Goal: Task Accomplishment & Management: Complete application form

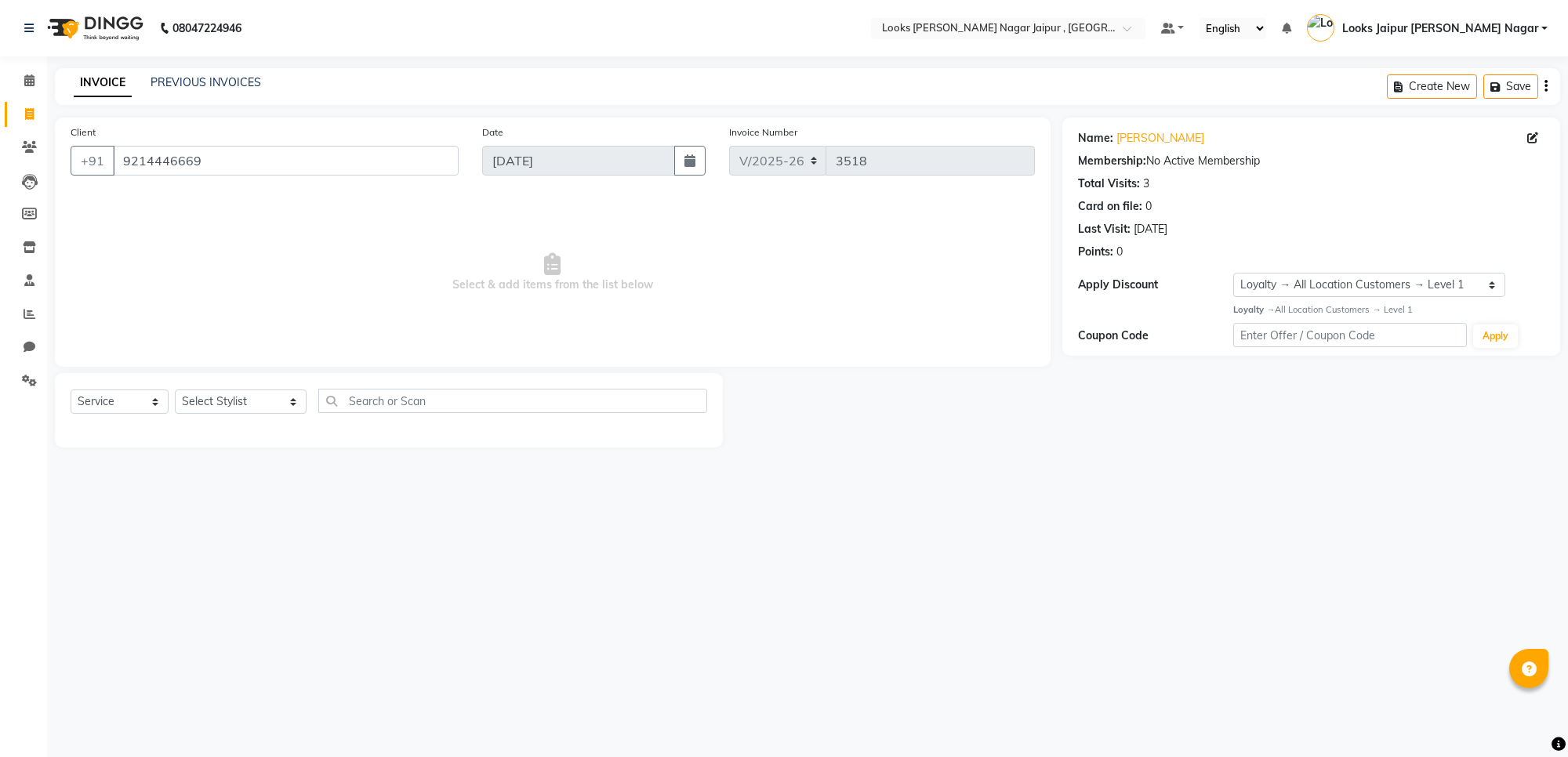
select select "4317"
select select "service"
select select "1: Object"
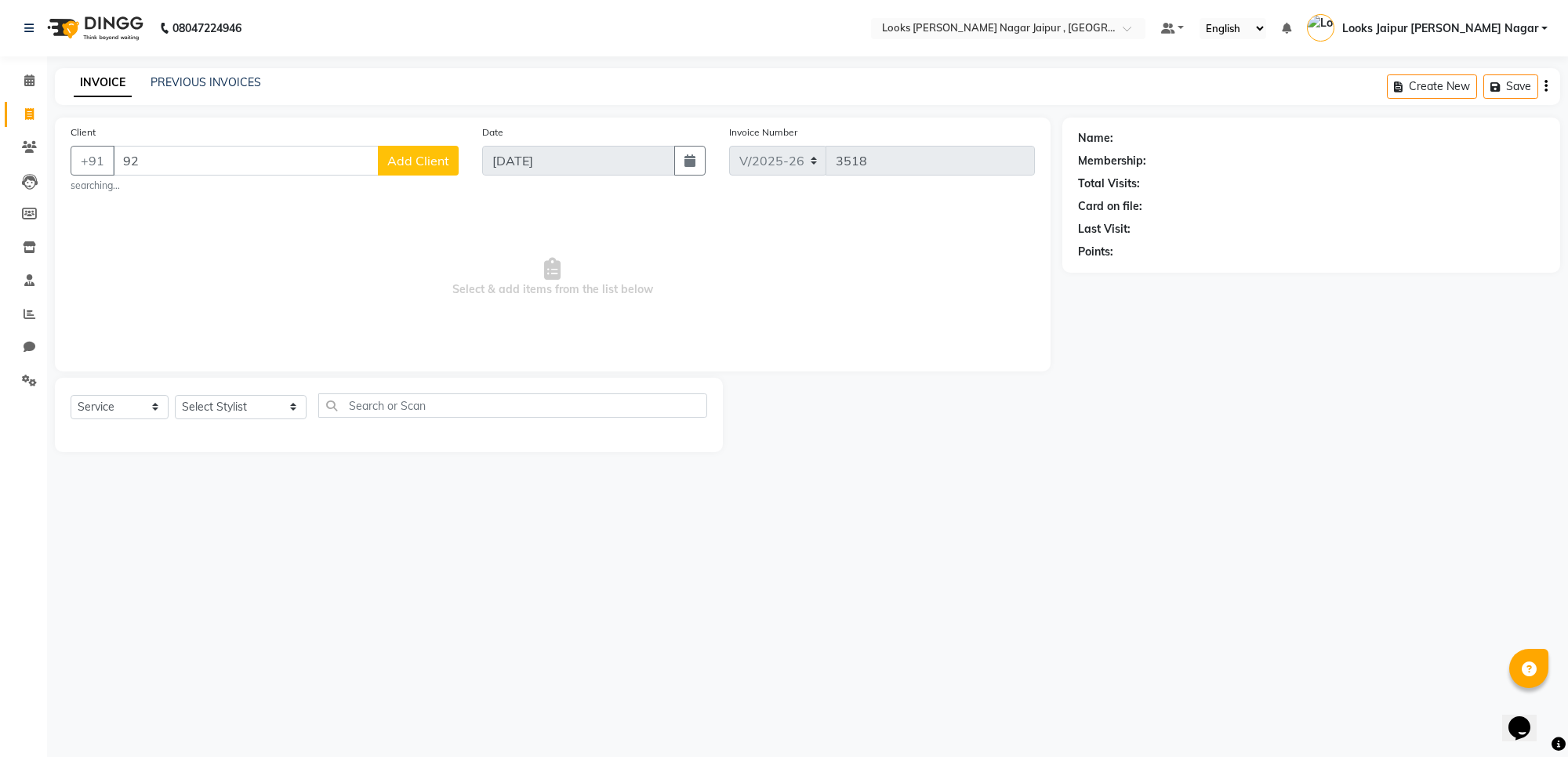
type input "9"
type input "7703867230"
click at [421, 167] on span "Add Client" at bounding box center [418, 160] width 62 height 16
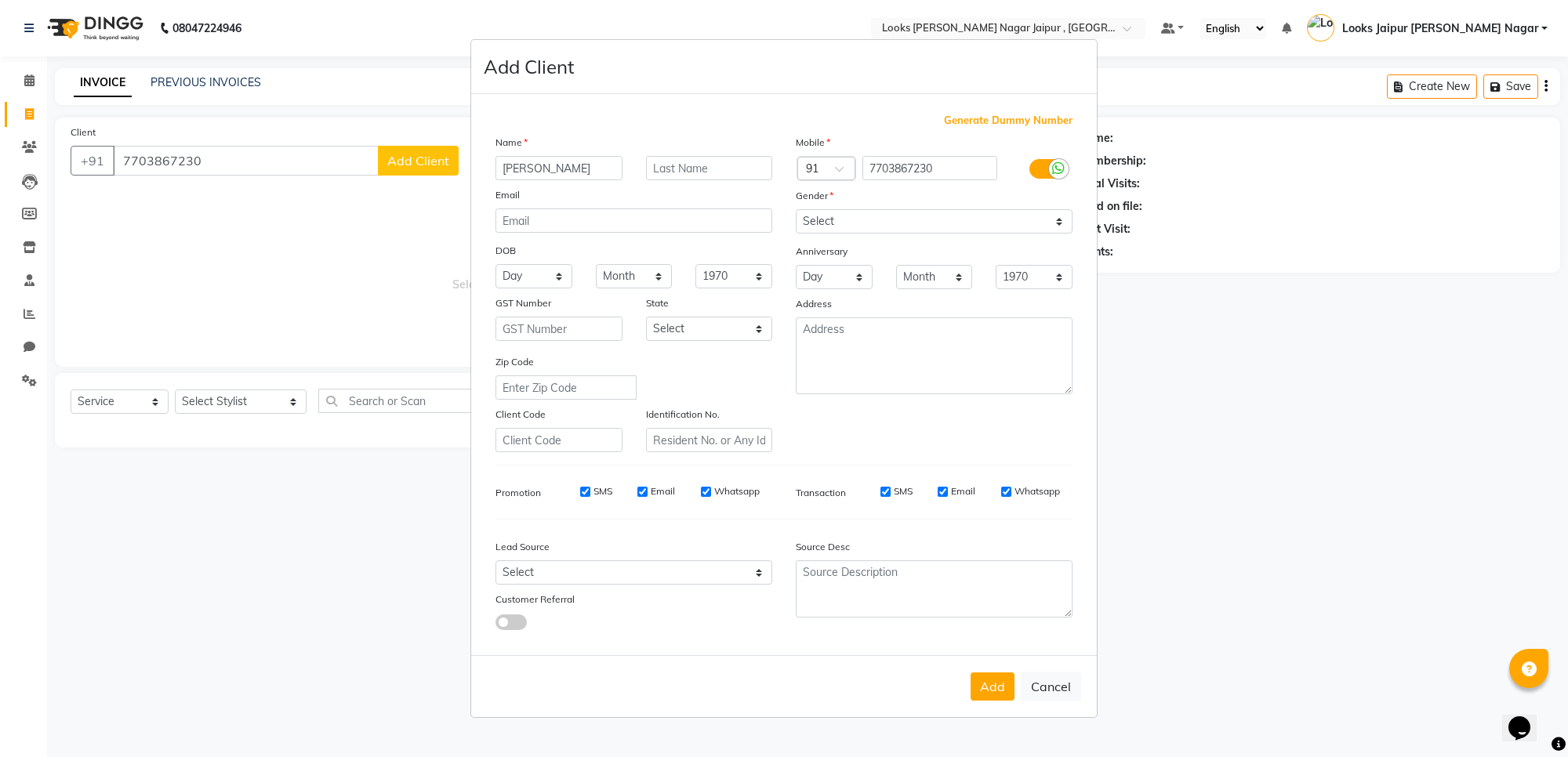
type input "[PERSON_NAME]"
click at [832, 215] on select "Select [DEMOGRAPHIC_DATA] [DEMOGRAPHIC_DATA] Other Prefer Not To Say" at bounding box center [934, 222] width 277 height 24
select select "[DEMOGRAPHIC_DATA]"
click at [796, 211] on select "Select [DEMOGRAPHIC_DATA] [DEMOGRAPHIC_DATA] Other Prefer Not To Say" at bounding box center [934, 222] width 277 height 24
click at [977, 666] on div "Add Cancel" at bounding box center [784, 686] width 626 height 62
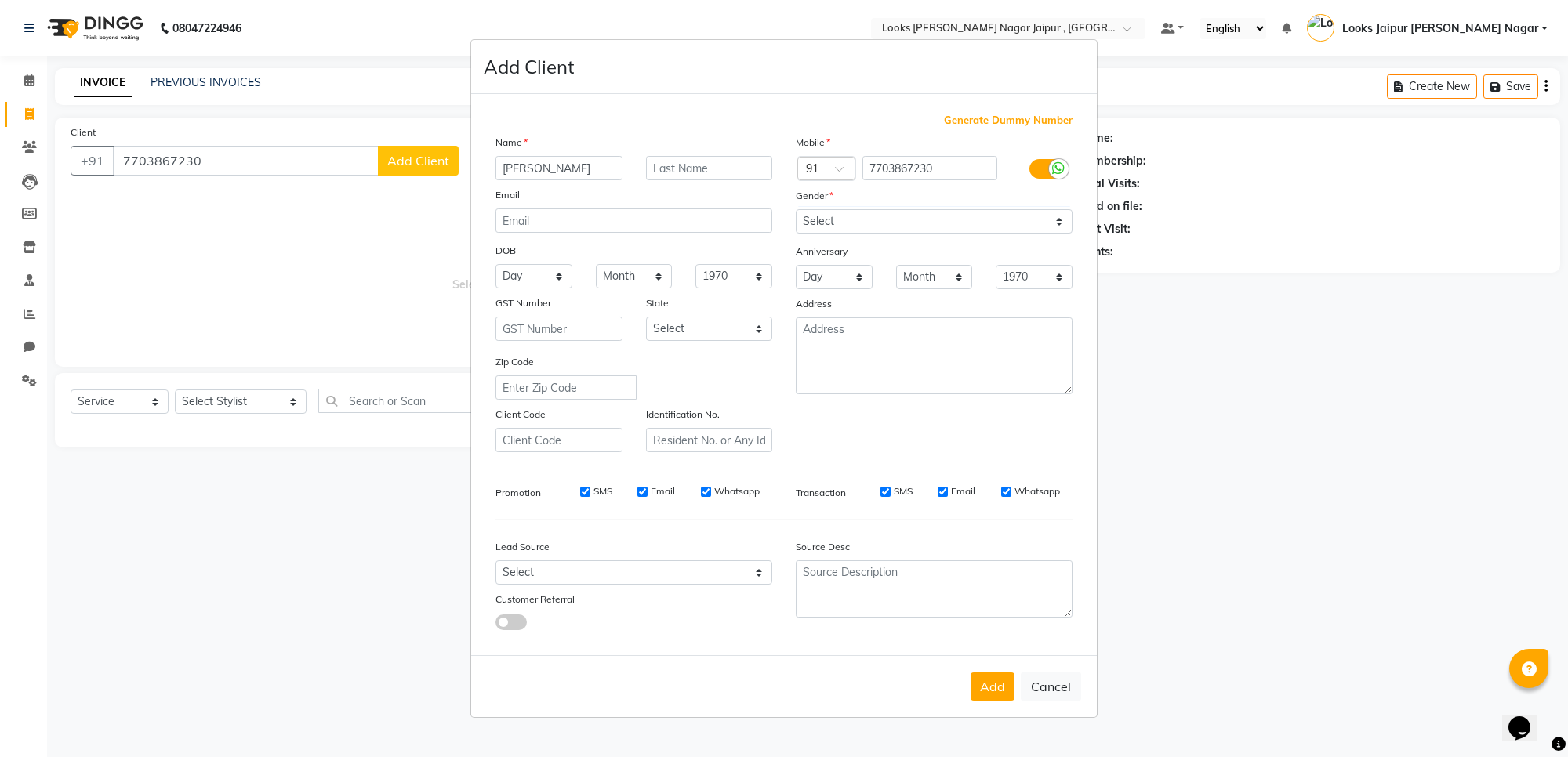
click at [981, 690] on button "Add" at bounding box center [992, 687] width 44 height 28
select select
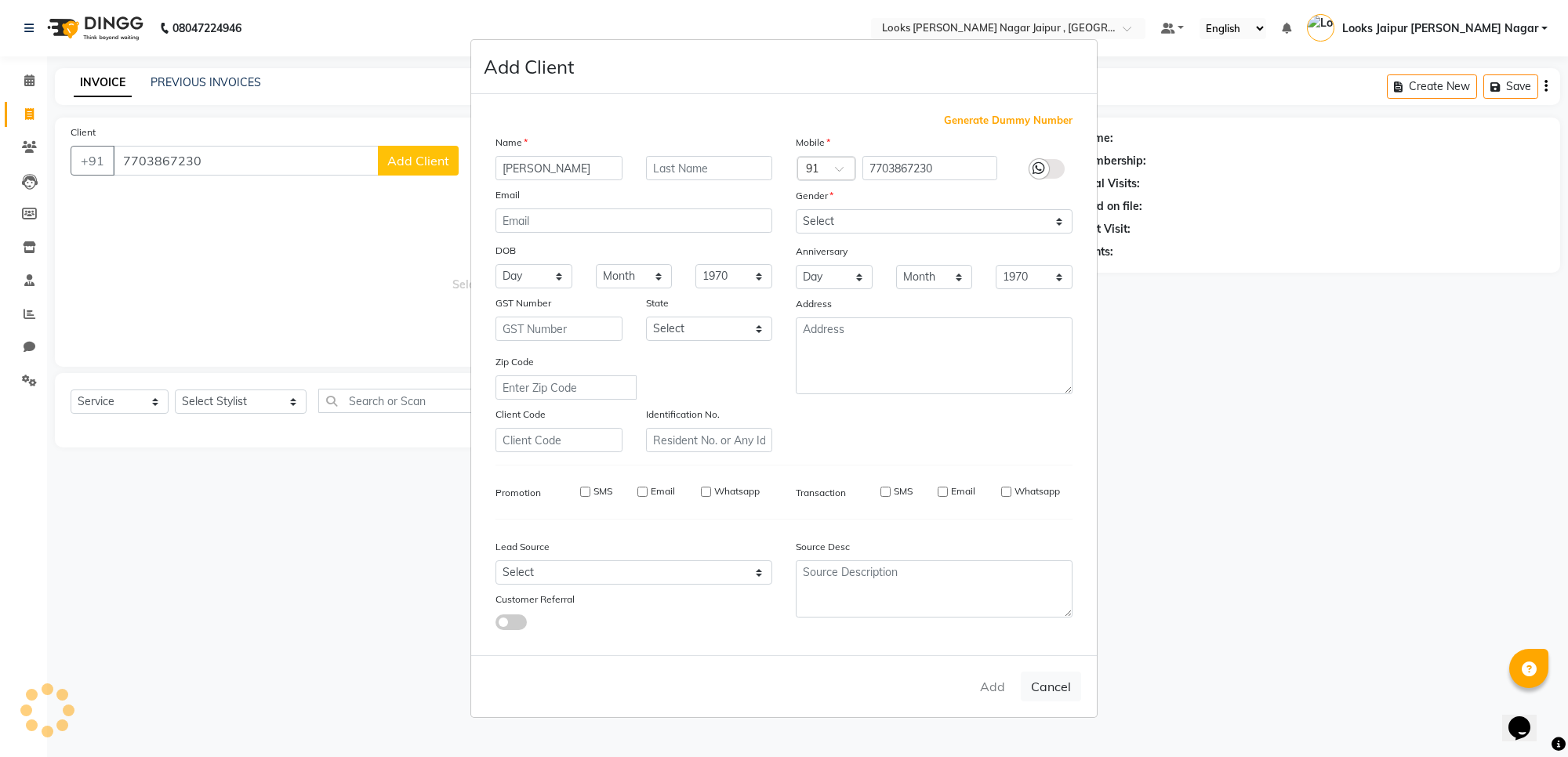
select select
checkbox input "false"
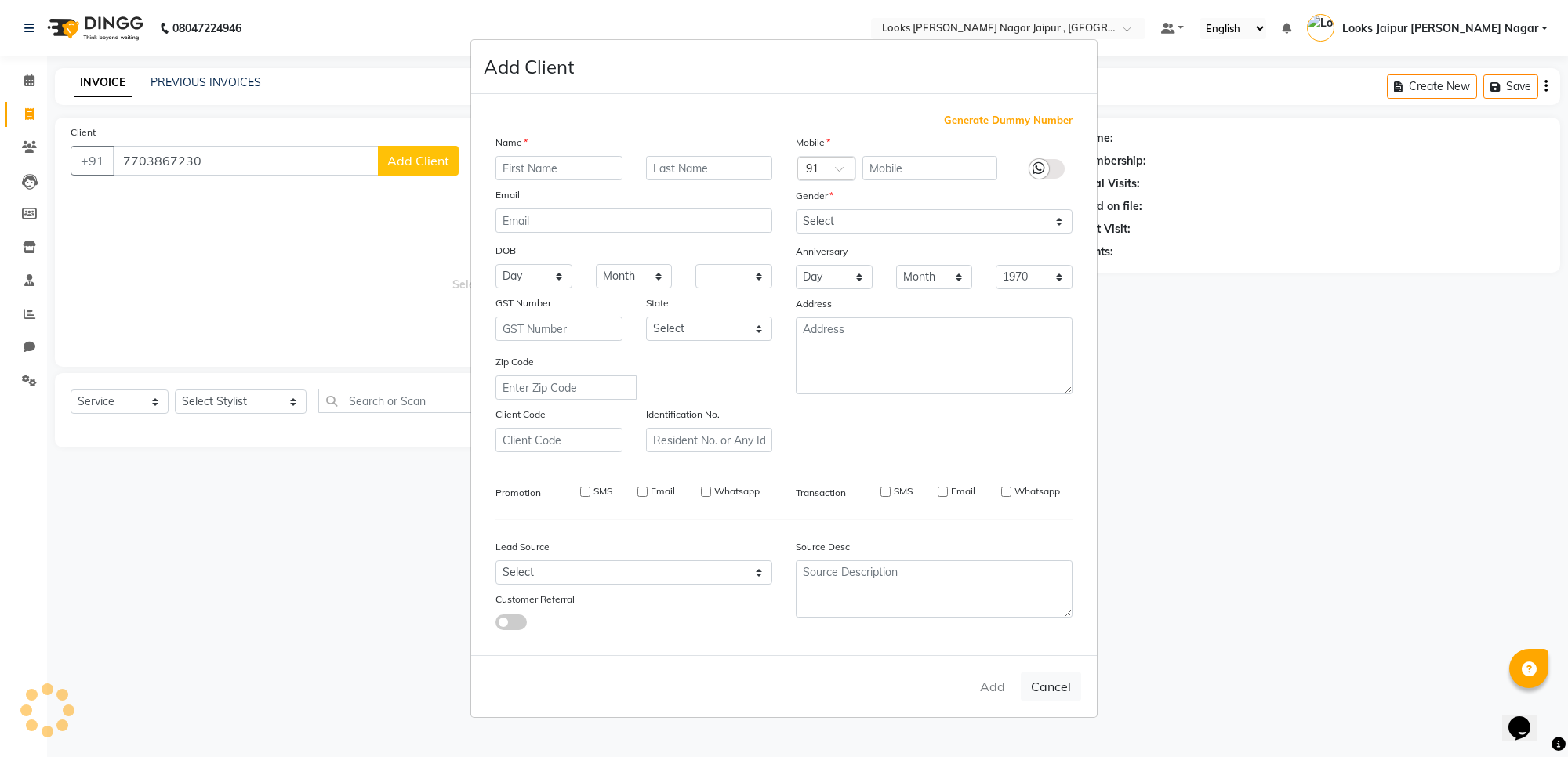
checkbox input "false"
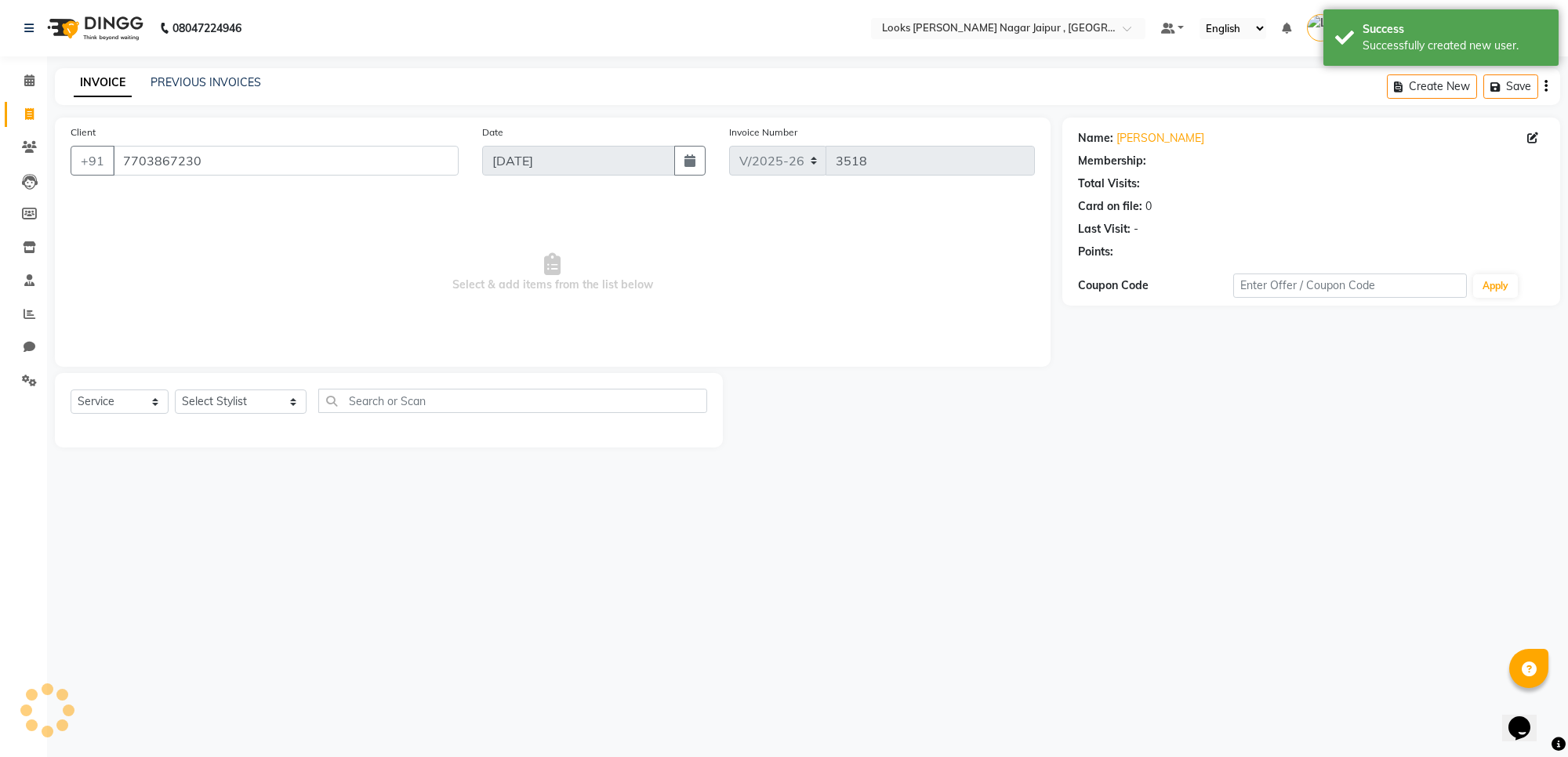
select select "1: Object"
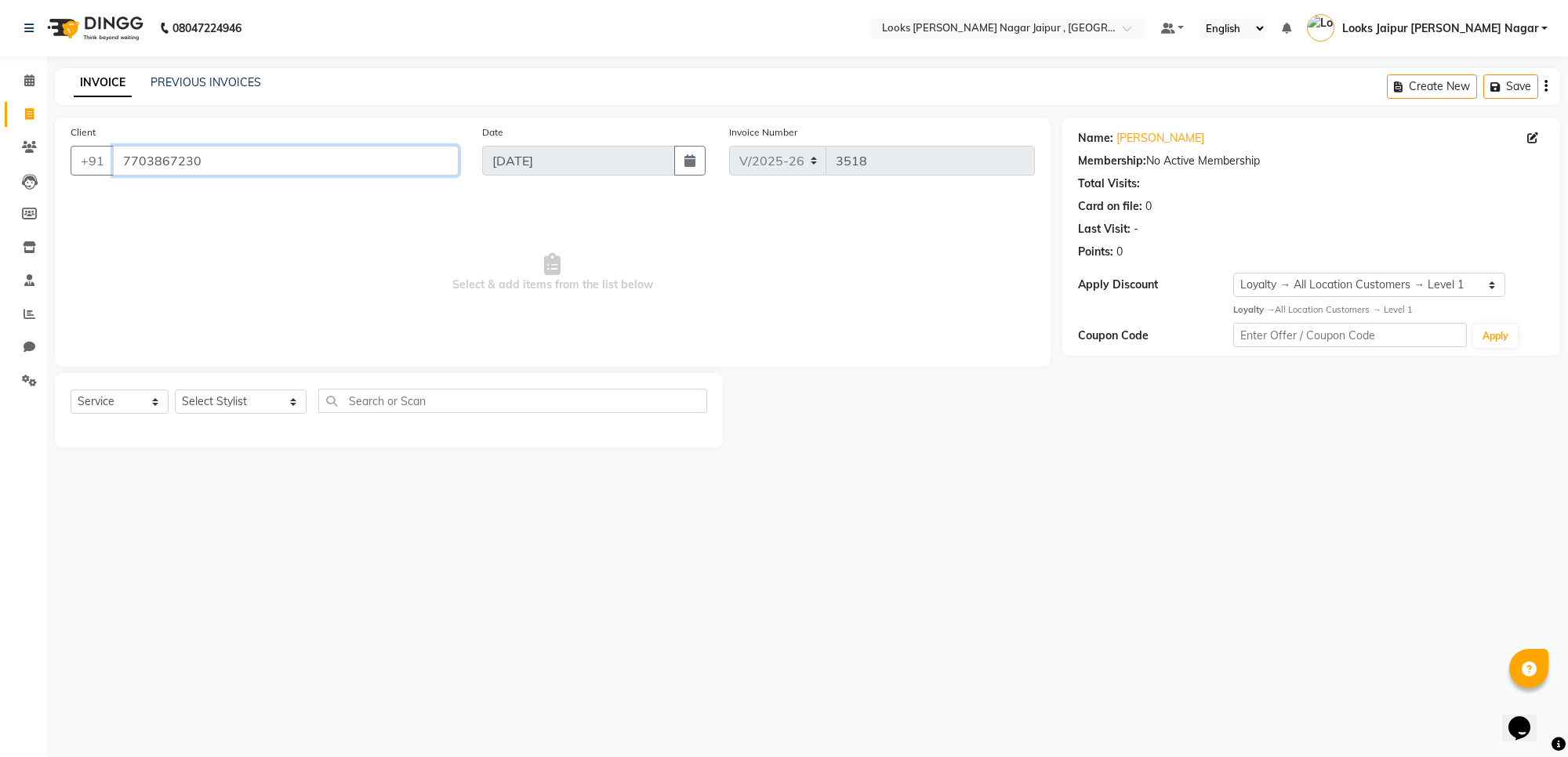
click at [182, 162] on input "7703867230" at bounding box center [286, 161] width 345 height 30
click at [238, 240] on span "Select & add items from the list below" at bounding box center [552, 273] width 964 height 157
click at [229, 195] on span "Select & add items from the list below" at bounding box center [552, 273] width 964 height 157
click at [171, 153] on input "7703867230" at bounding box center [286, 161] width 345 height 30
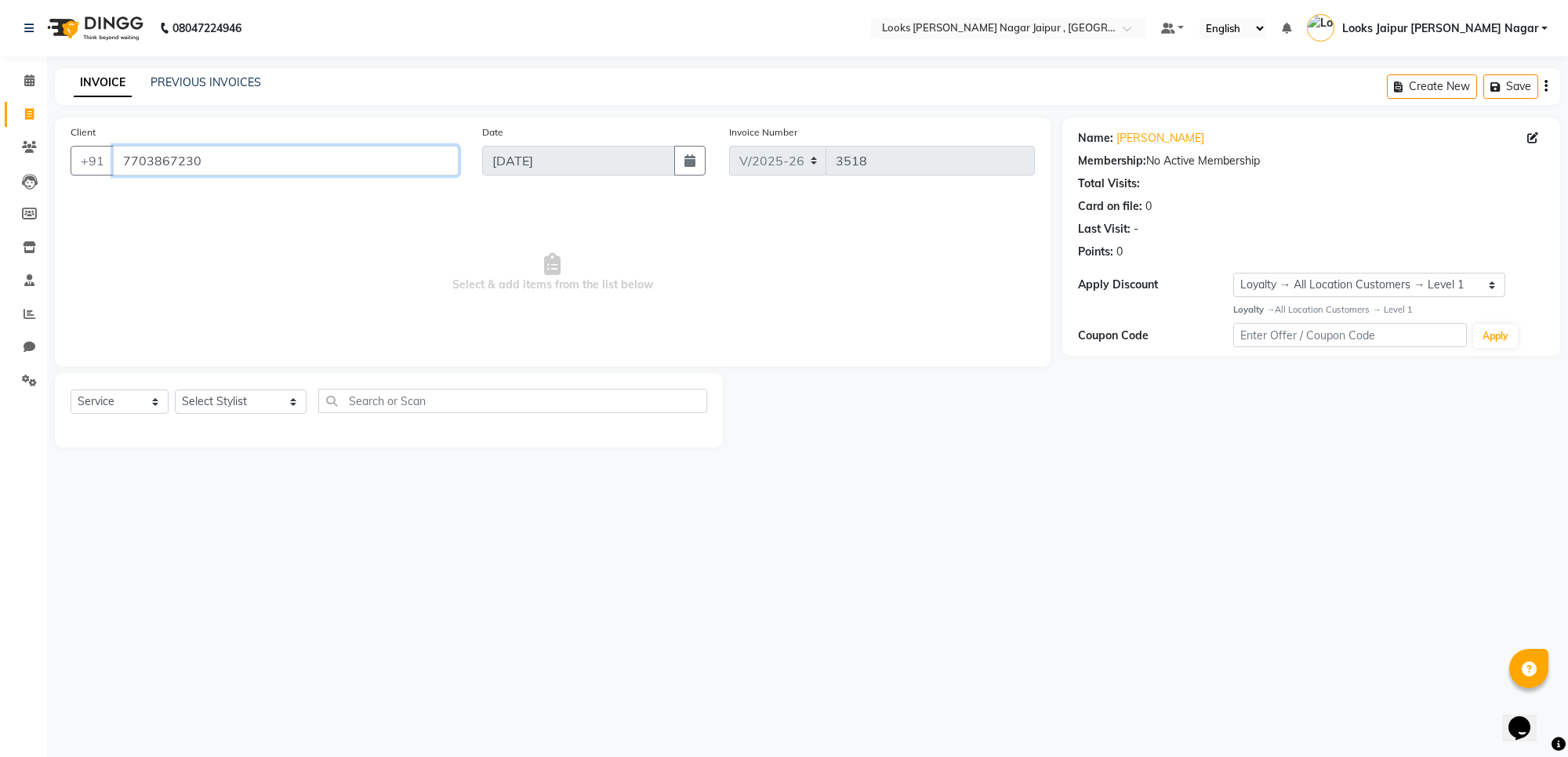
click at [171, 153] on input "7703867230" at bounding box center [286, 161] width 345 height 30
click at [225, 162] on input "Client" at bounding box center [286, 161] width 345 height 30
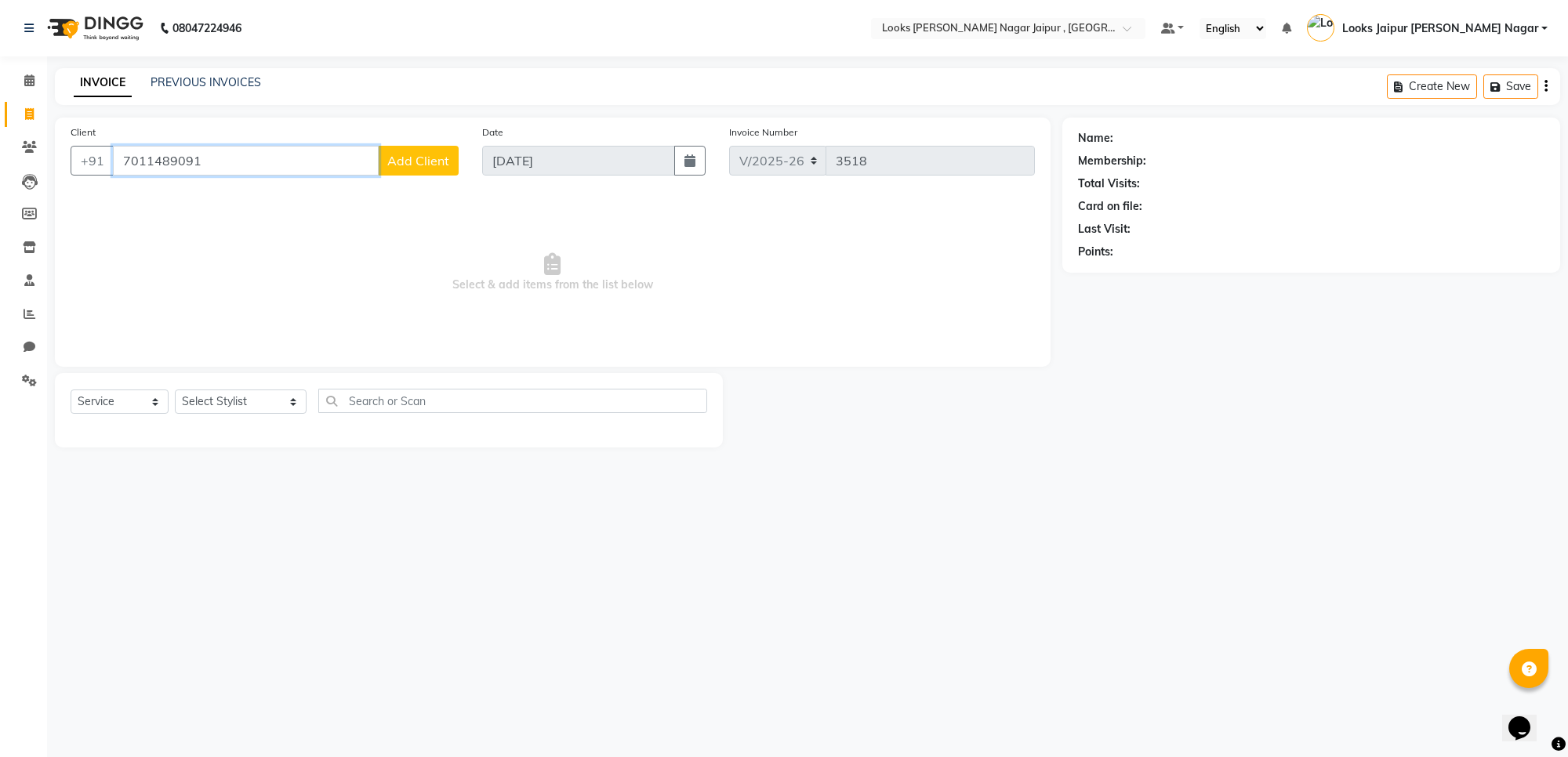
type input "7011489091"
click at [402, 162] on span "Add Client" at bounding box center [418, 160] width 62 height 16
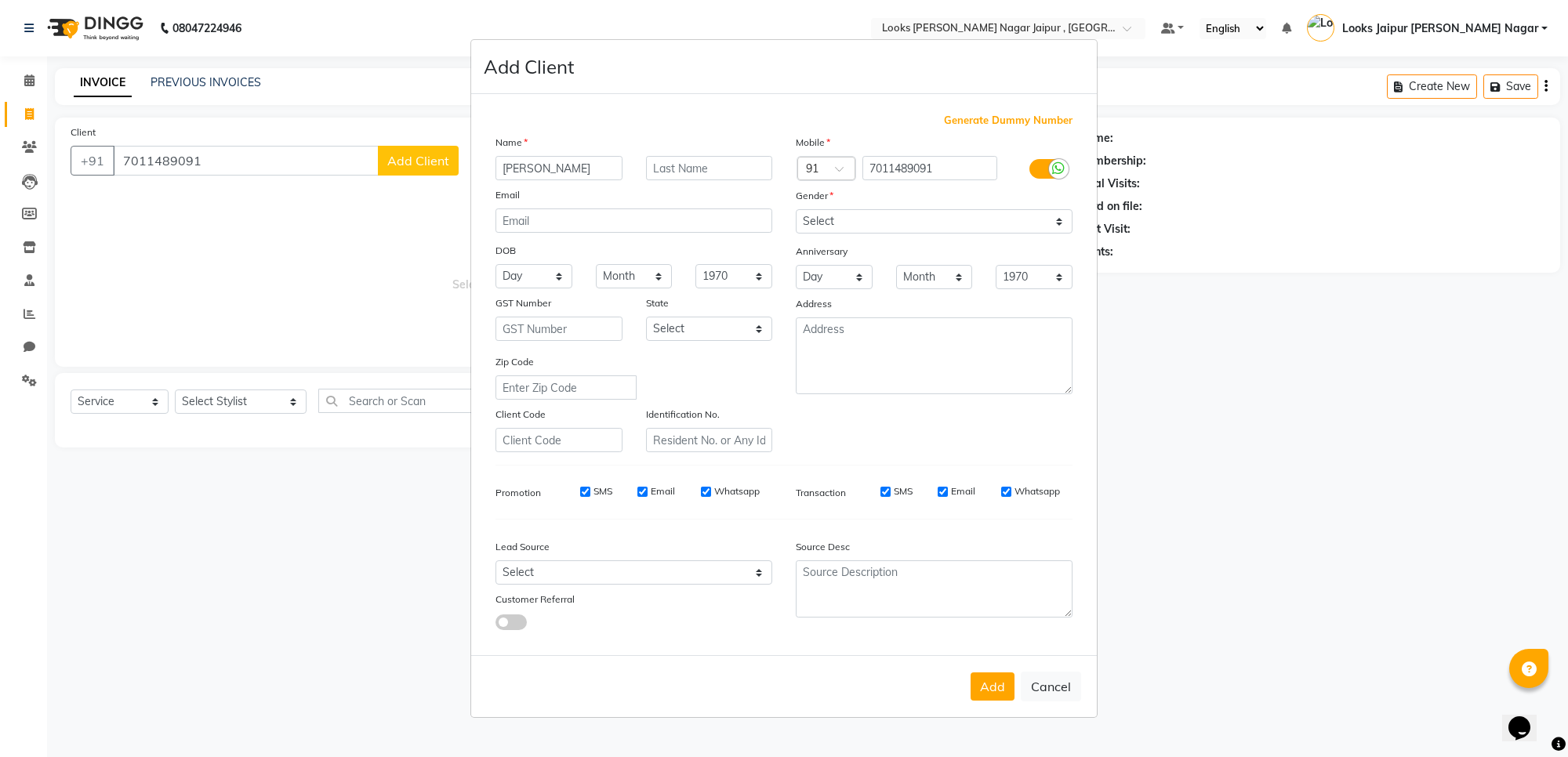
type input "[PERSON_NAME]"
click at [872, 226] on select "Select [DEMOGRAPHIC_DATA] [DEMOGRAPHIC_DATA] Other Prefer Not To Say" at bounding box center [934, 222] width 277 height 24
select select "[DEMOGRAPHIC_DATA]"
click at [796, 211] on select "Select [DEMOGRAPHIC_DATA] [DEMOGRAPHIC_DATA] Other Prefer Not To Say" at bounding box center [934, 222] width 277 height 24
click at [994, 678] on button "Add" at bounding box center [992, 687] width 44 height 28
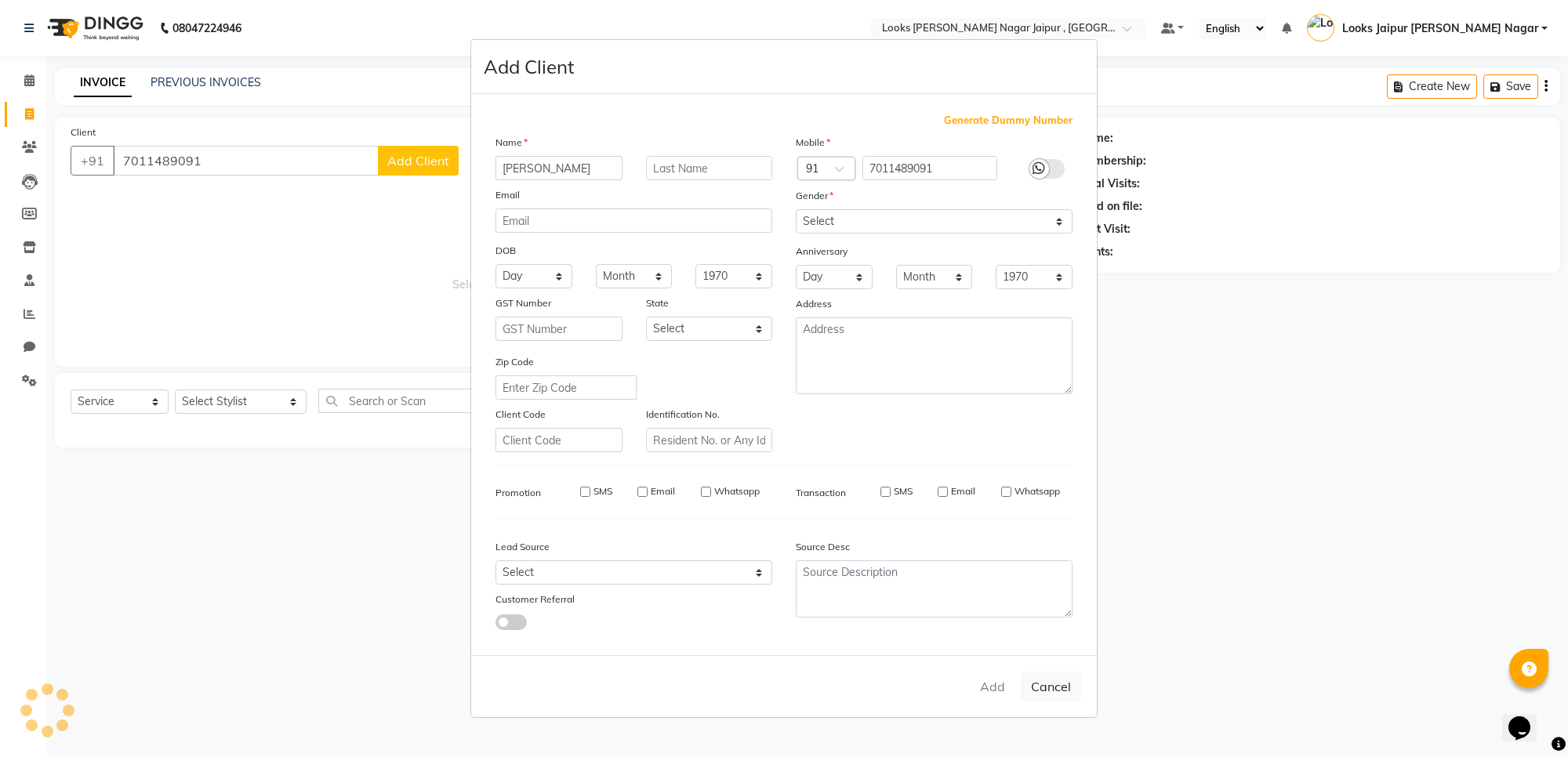
select select
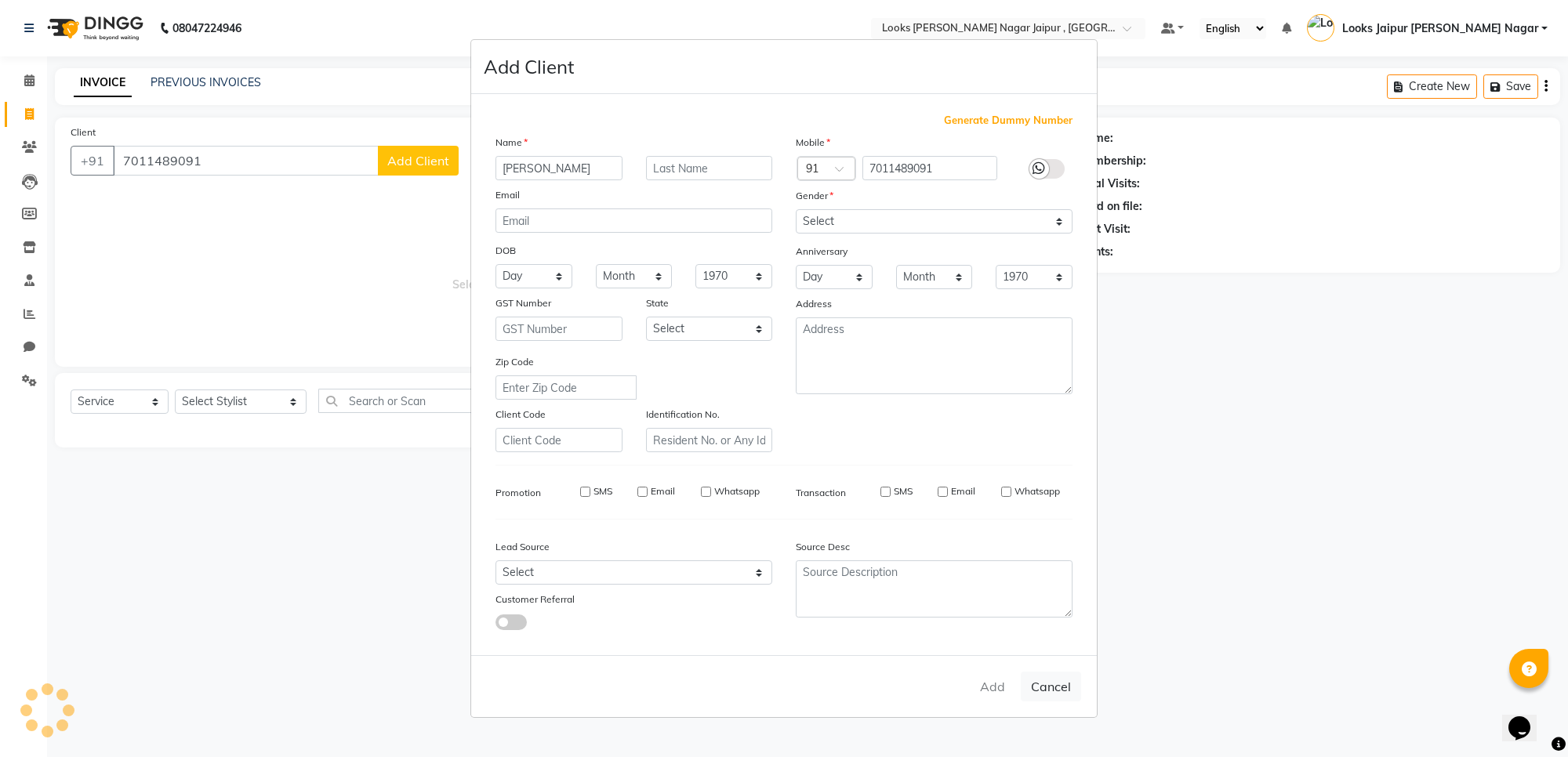
select select
checkbox input "false"
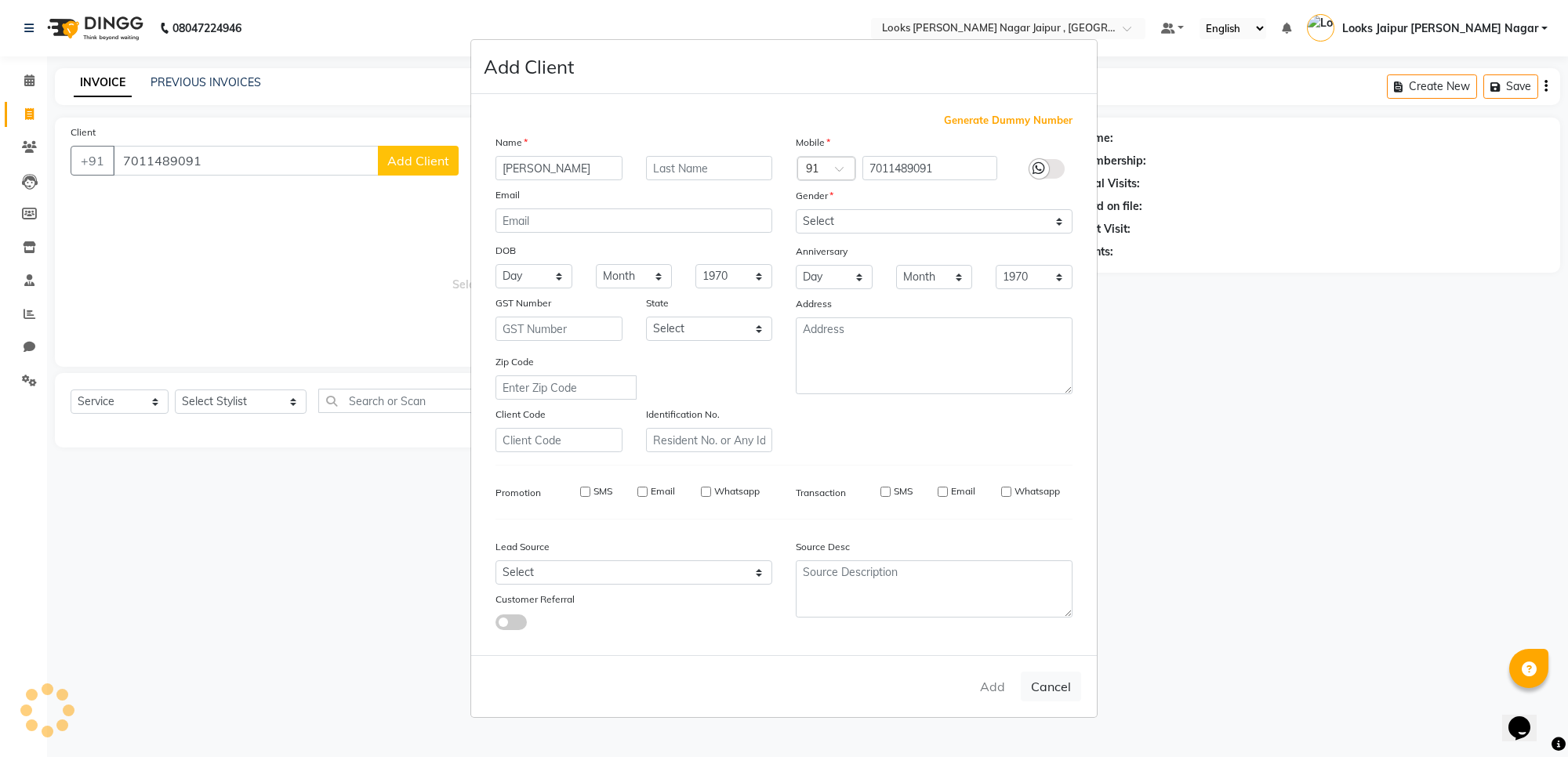
checkbox input "false"
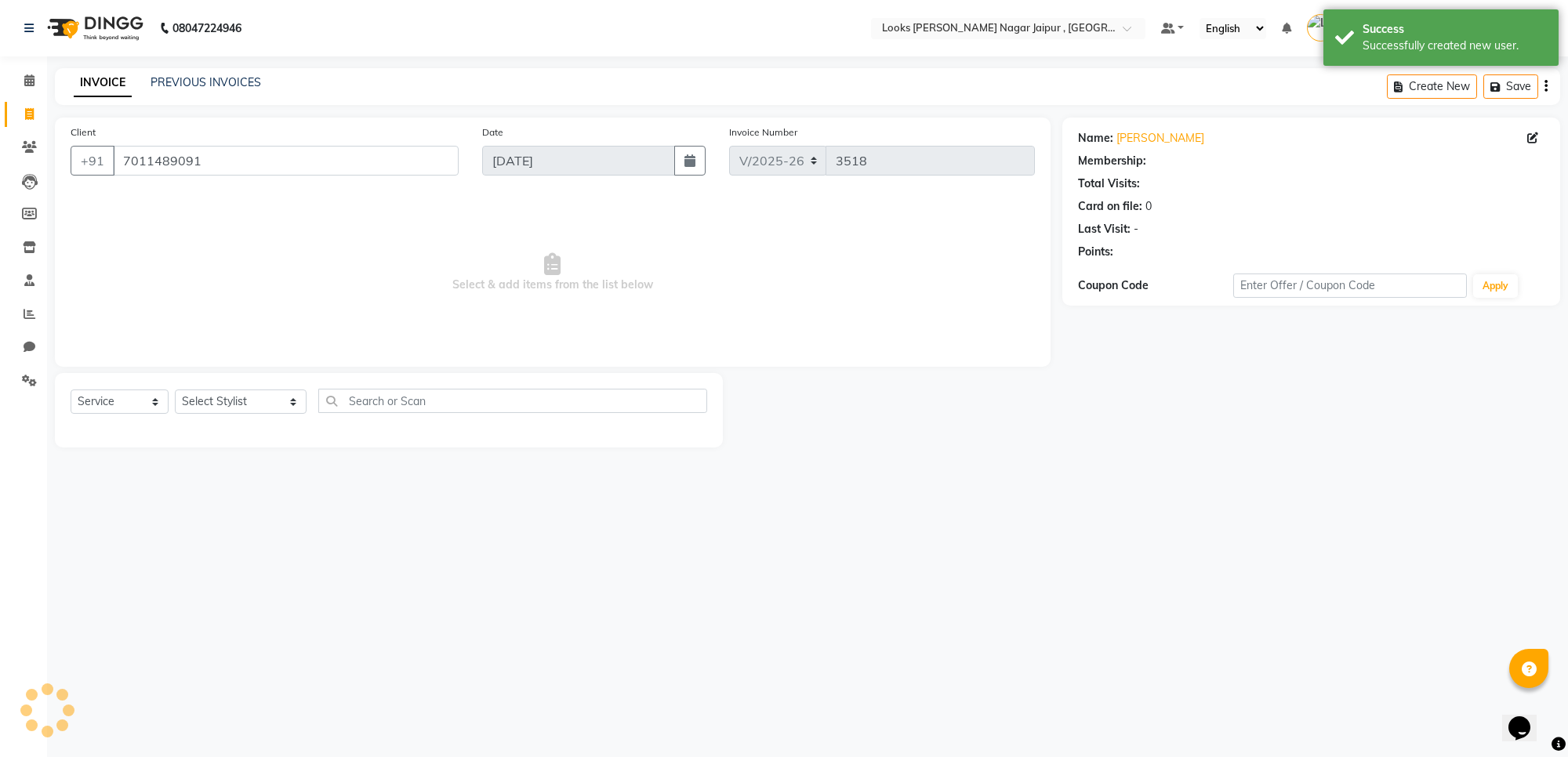
select select "1: Object"
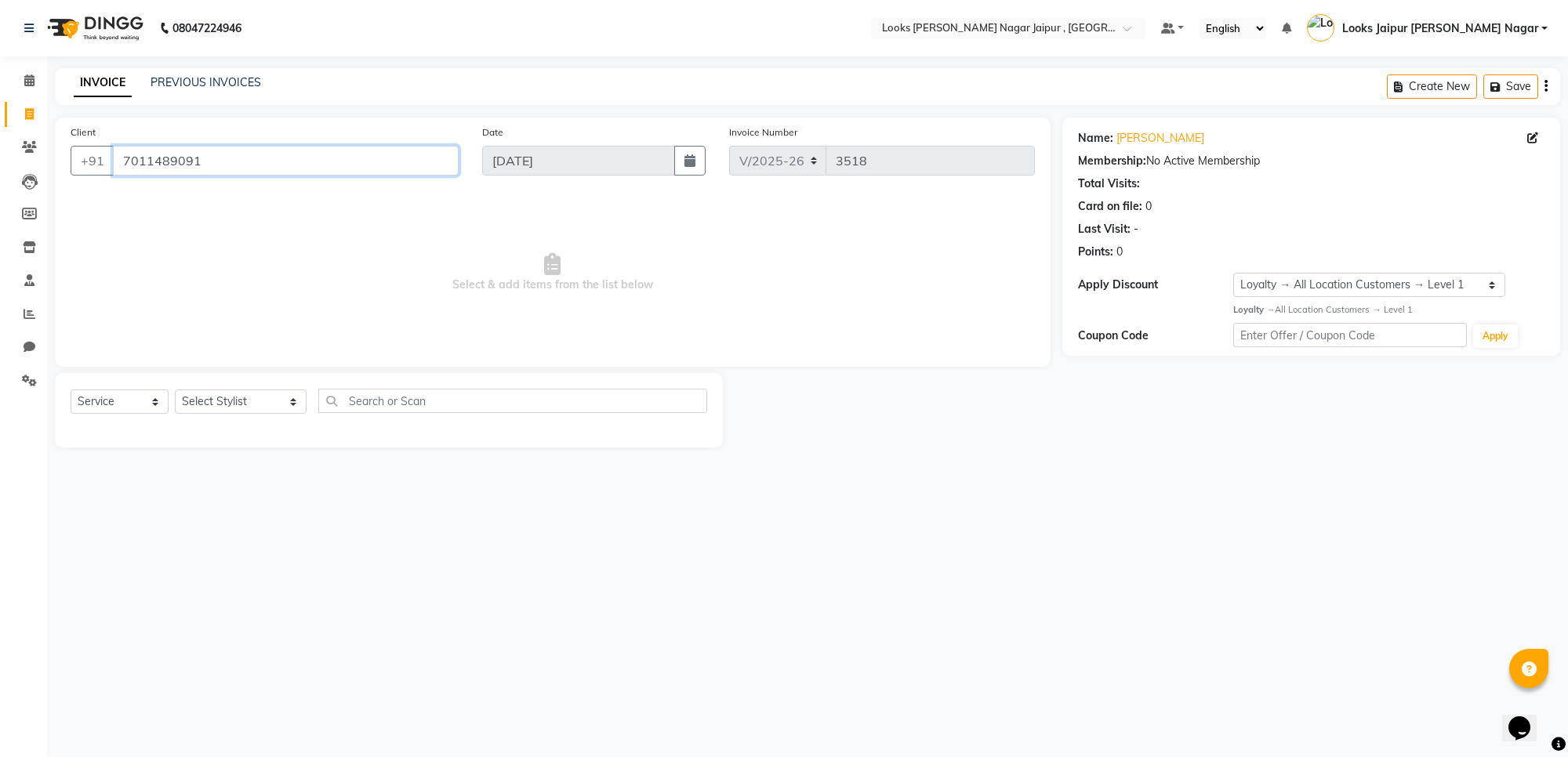
click at [228, 167] on input "7011489091" at bounding box center [286, 161] width 345 height 30
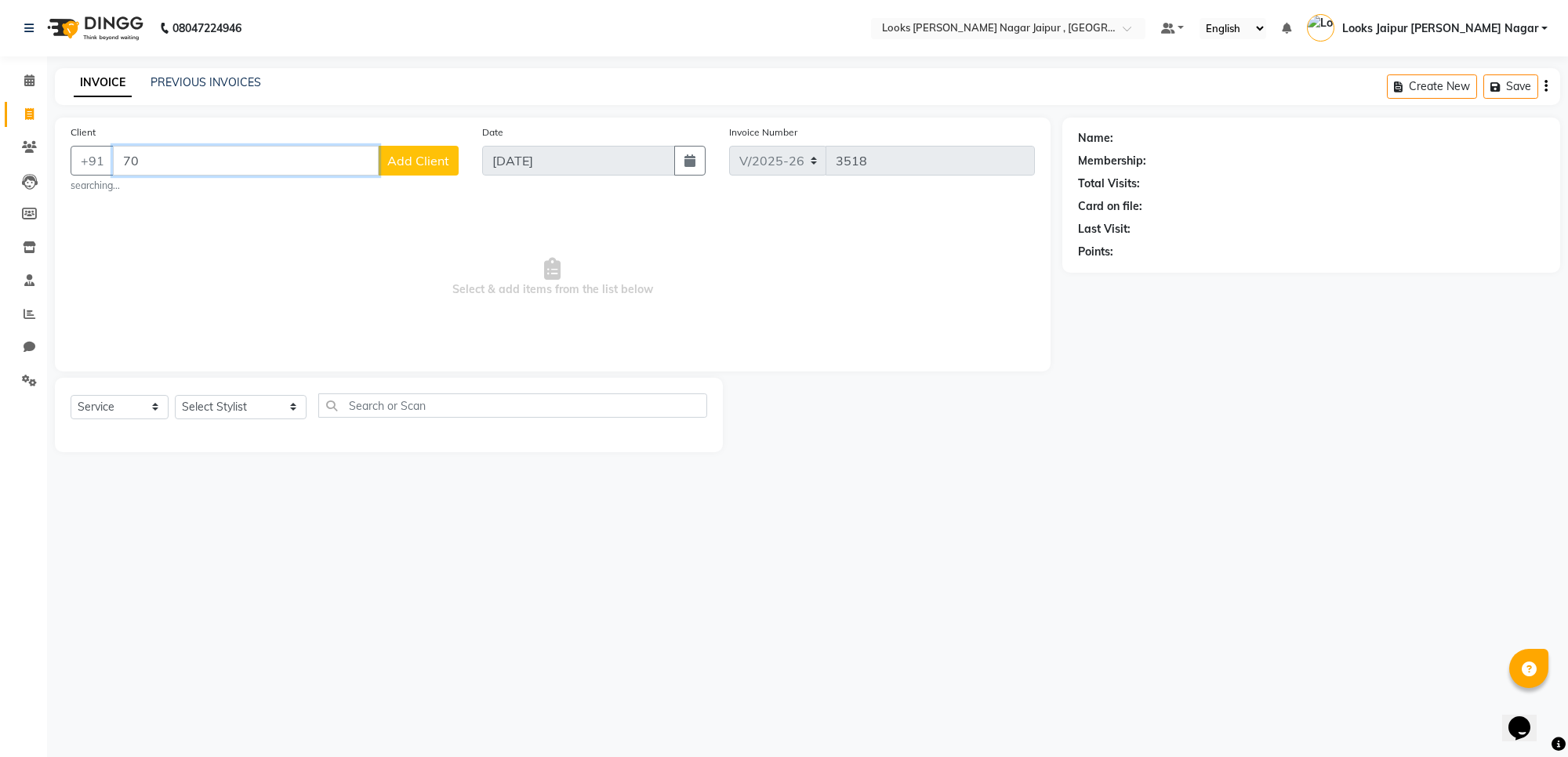
type input "7"
paste input "7703867230"
type input "7703867230"
select select "1: Object"
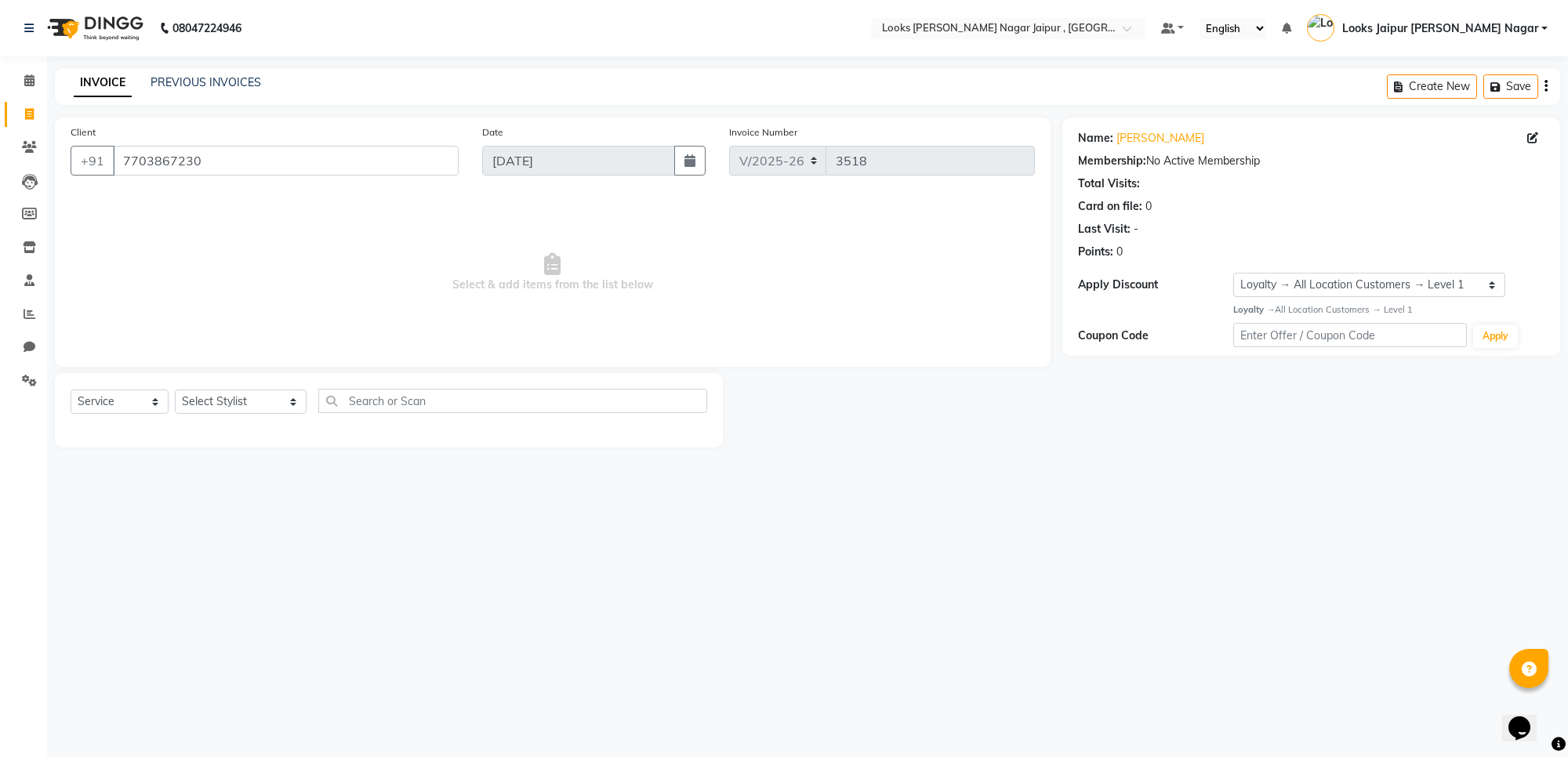
click at [231, 178] on div "Client [PHONE_NUMBER]" at bounding box center [265, 155] width 412 height 65
click at [229, 152] on input "7703867230" at bounding box center [286, 161] width 345 height 30
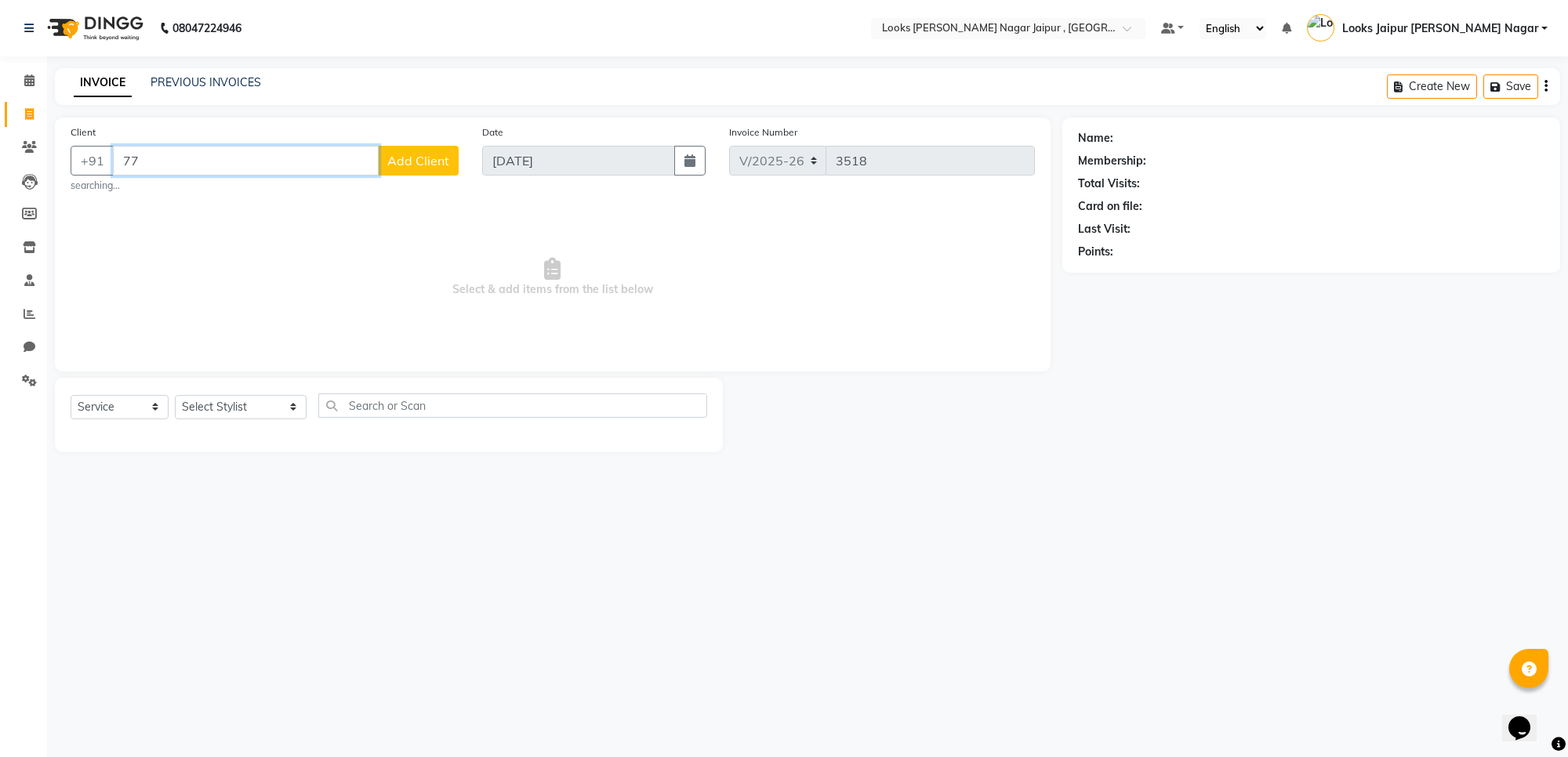
type input "7"
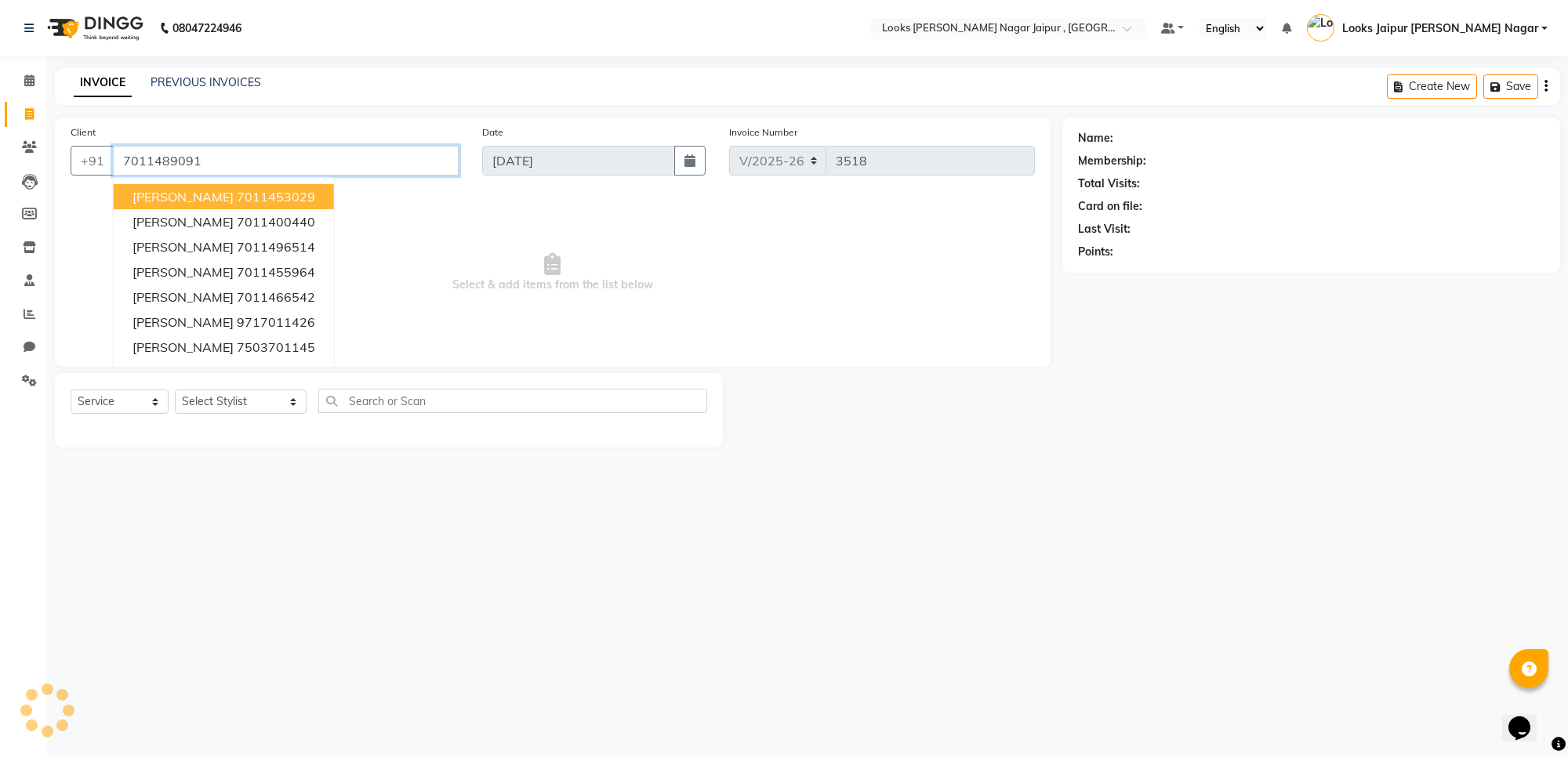
type input "7011489091"
select select "1: Object"
